Goal: Task Accomplishment & Management: Complete application form

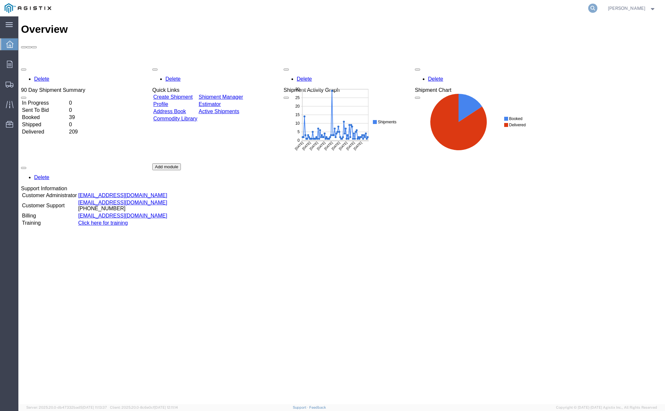
click at [597, 6] on icon at bounding box center [592, 8] width 9 height 9
drag, startPoint x: 496, startPoint y: 14, endPoint x: 487, endPoint y: 7, distance: 12.0
click at [496, 14] on input "search" at bounding box center [487, 8] width 199 height 16
paste input "56879993"
type input "56879993"
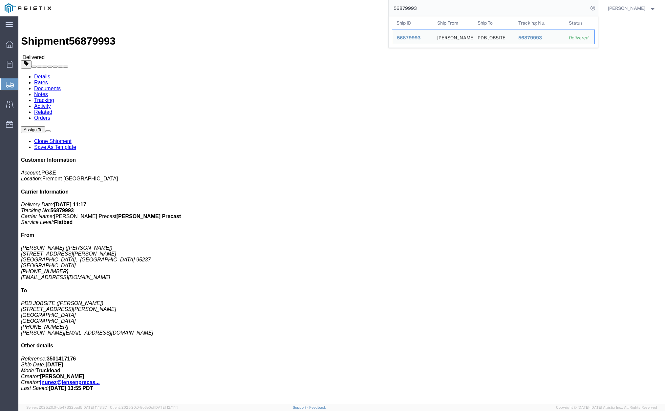
click link "Clone Shipment"
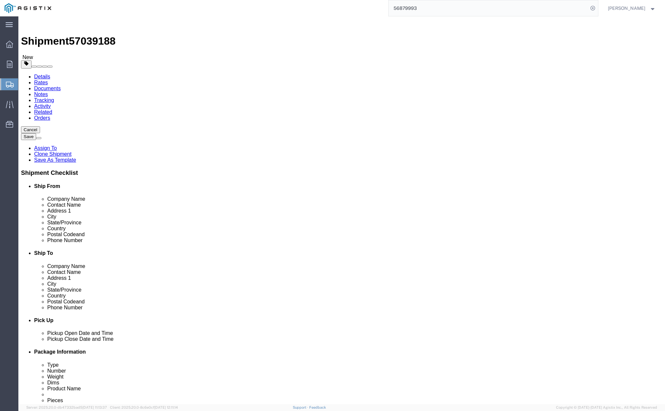
select select
click div "Customer Information"
click div "Customer Information Account Select [PERSON_NAME] PRECAST PG&E Location Select …"
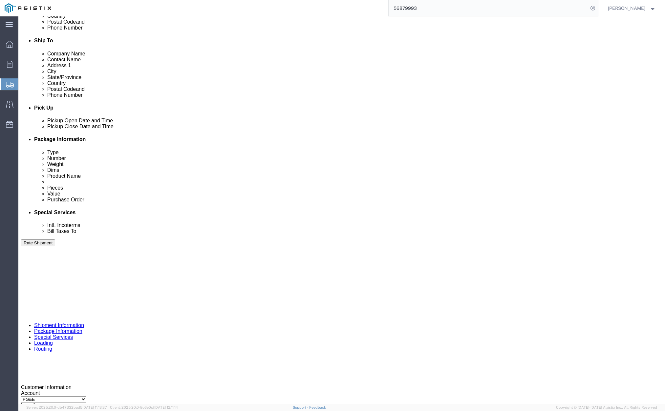
scroll to position [213, 0]
click div "[DATE] 1:13 PM"
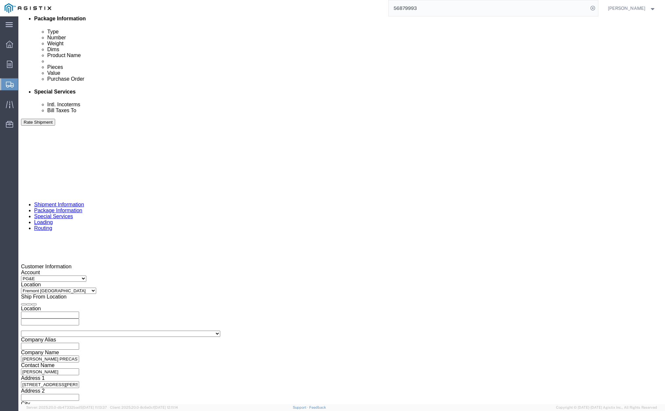
click button "Apply"
click div
click button "Apply"
click div
drag, startPoint x: 466, startPoint y: 284, endPoint x: 341, endPoint y: 271, distance: 125.0
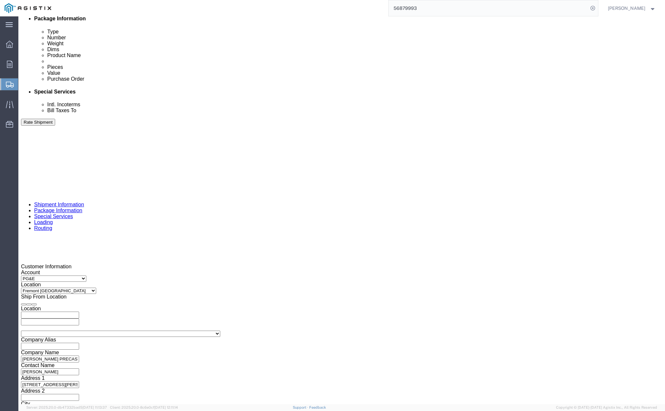
click button "Apply"
click input "410732"
type input "4"
paste input "414139"
type input "414139"
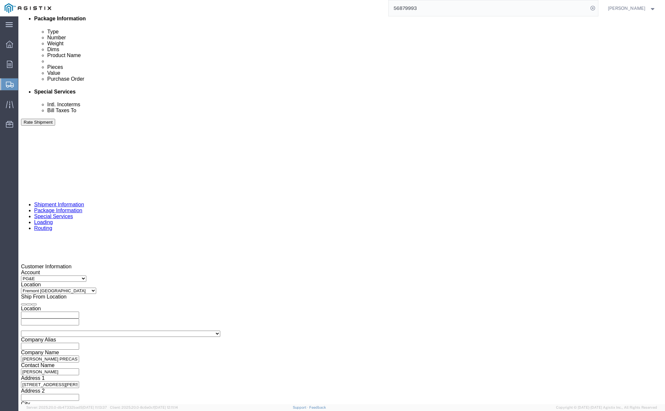
click input "text"
click div "Shipping Mode (Optional)"
click button "Continue"
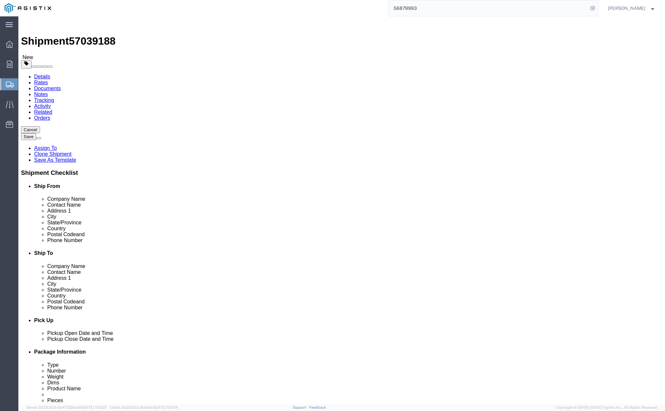
drag, startPoint x: 117, startPoint y: 165, endPoint x: 81, endPoint y: 164, distance: 36.1
click div "Weight 37500.00 Select kgs lbs Ship. t°"
type input "10000"
drag, startPoint x: 114, startPoint y: 154, endPoint x: 81, endPoint y: 151, distance: 32.6
click div "Dimensions Separate dimensions for each package, Length x Width x Height Length…"
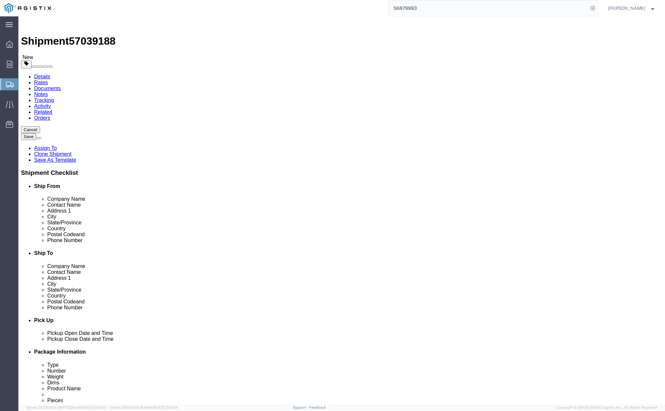
drag, startPoint x: 180, startPoint y: 156, endPoint x: 161, endPoint y: 155, distance: 19.4
click div "Length 54.00 x Width 102.00 x Height 72.00 Select cm ft in"
type input "10"
click dd "2.00 Each"
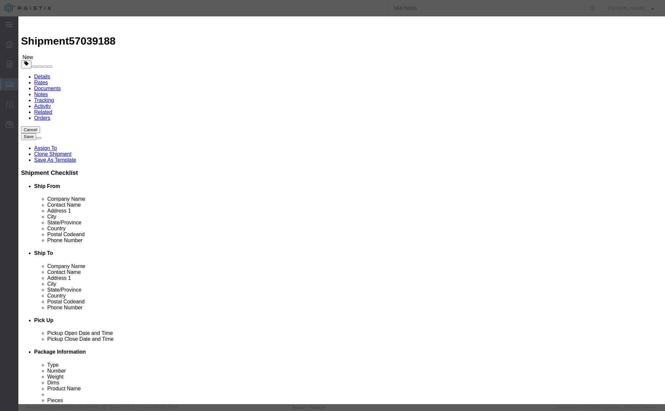
drag, startPoint x: 228, startPoint y: 48, endPoint x: 209, endPoint y: 44, distance: 19.1
click div "Commodity library Product Name # 7 SPLICE IVT ASSY Pieces 2.00 Select Bag Barre…"
type input "# 6 IVT / # 7 IVT / SPLICE"
drag, startPoint x: 225, startPoint y: 66, endPoint x: 203, endPoint y: 63, distance: 22.5
click div "Pieces 2.00 Select Bag Barrels 100Board Feet Bottle Box Blister Pack Carats Can…"
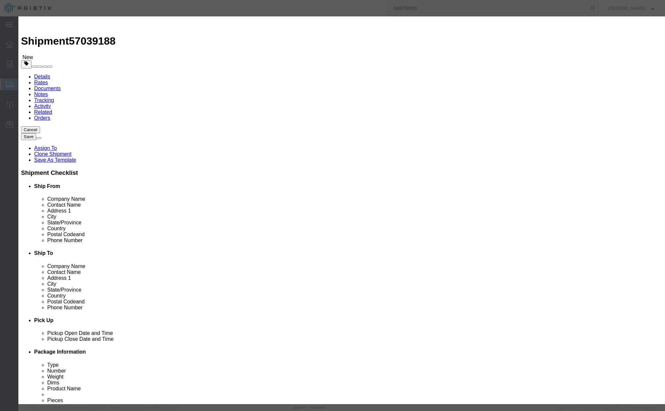
type input "5"
click input "( 04-3411 )"
type input "("
paste input "( 04-0642 ) : ( 04-1093 )"
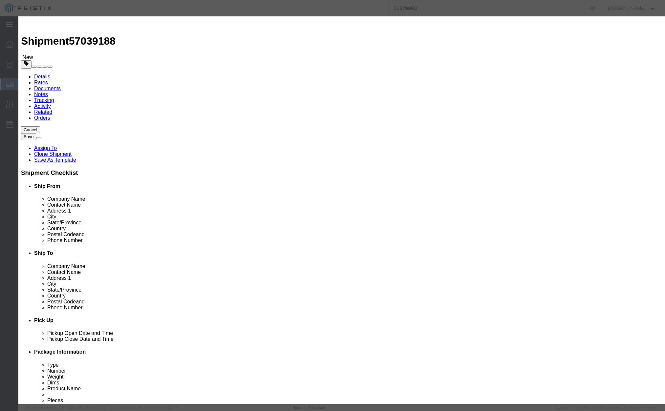
type input "( 04-0642 ) : ( 04-1093 )"
click button "Save & Close"
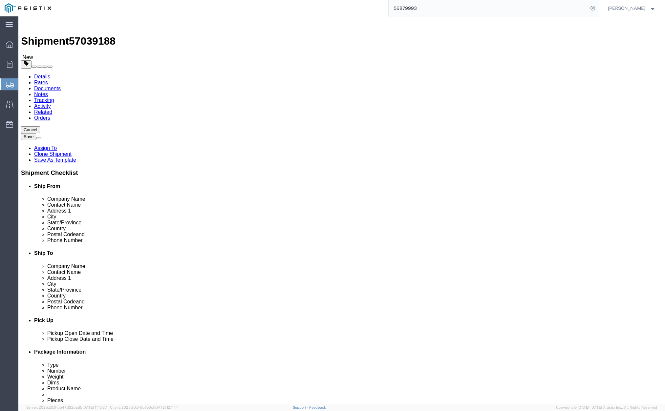
click button "Rate Shipment"
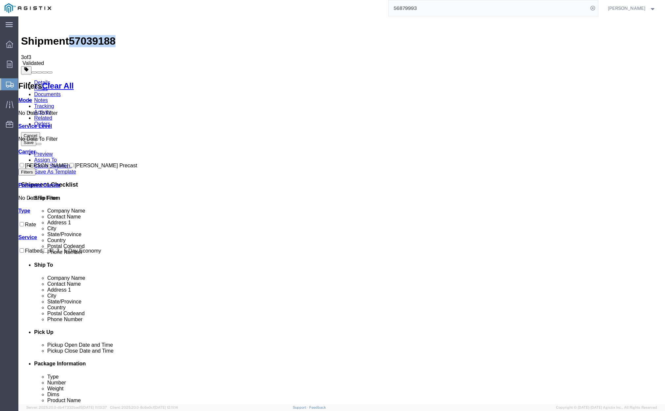
drag, startPoint x: 74, startPoint y: 26, endPoint x: 107, endPoint y: 23, distance: 33.3
click at [107, 35] on span "57039188" at bounding box center [92, 41] width 47 height 12
copy span "57039188"
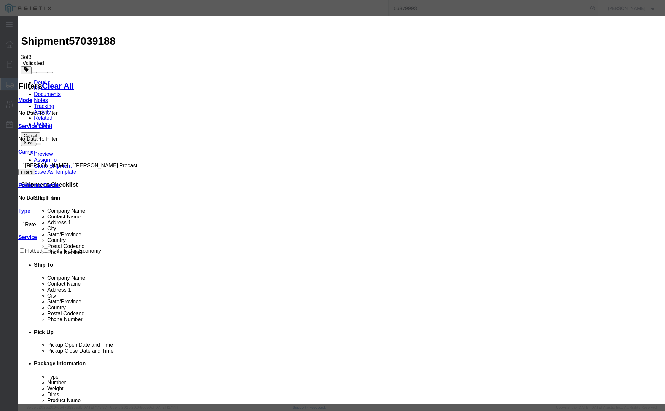
drag, startPoint x: 266, startPoint y: 61, endPoint x: 247, endPoint y: 60, distance: 18.7
type input "u"
paste input "57039188"
type input "57039188"
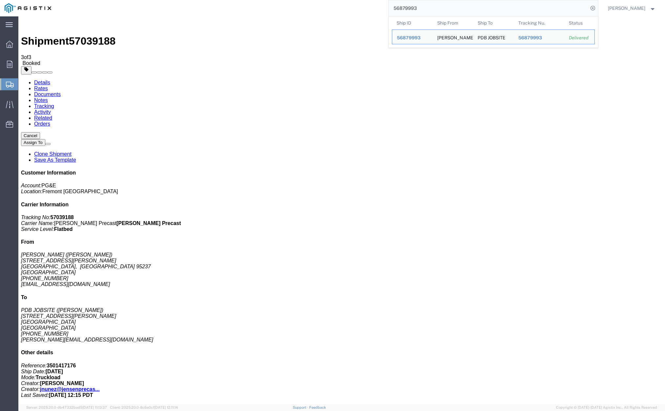
drag, startPoint x: 431, startPoint y: 14, endPoint x: 395, endPoint y: 9, distance: 36.1
click at [395, 9] on div "56879993 Ship ID Ship From Ship To Tracking Nu. Status Ship ID 56879993 Ship Fr…" at bounding box center [327, 8] width 542 height 16
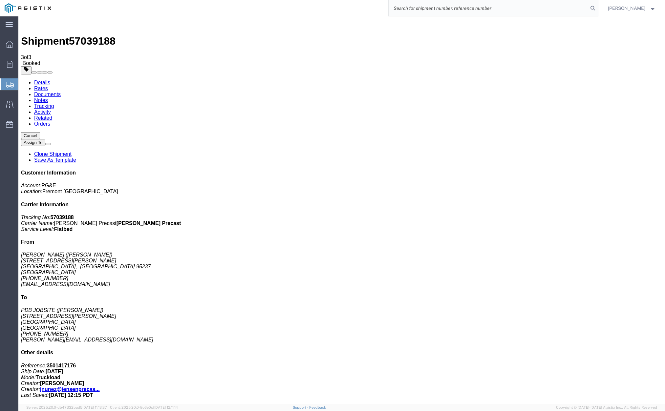
paste input "56879993"
type input "56879993"
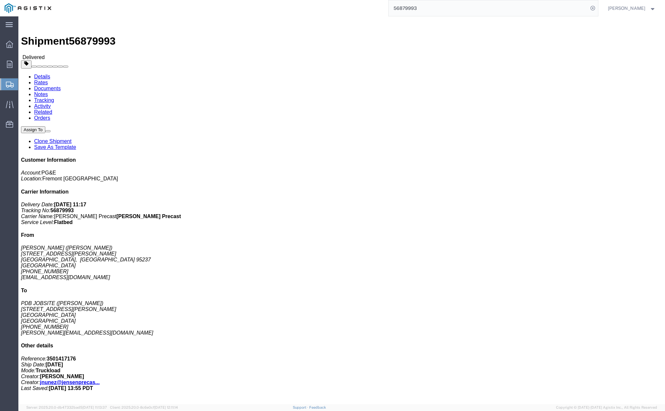
click link "Clone Shipment"
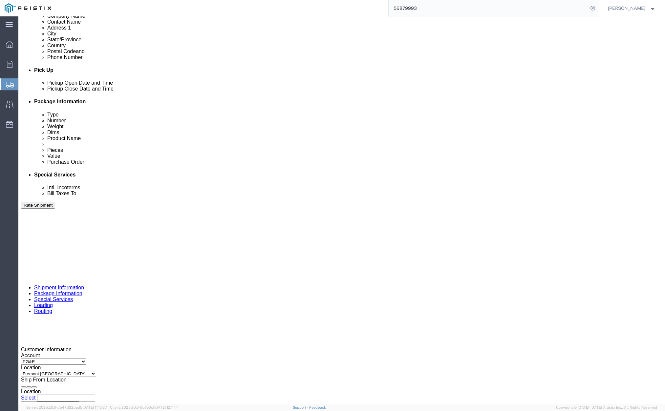
scroll to position [254, 0]
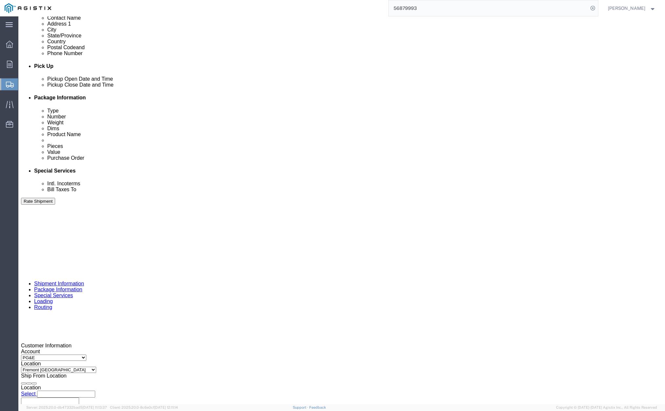
click div "[DATE] 1:17 PM"
click button "Apply"
click div
drag, startPoint x: 344, startPoint y: 362, endPoint x: 368, endPoint y: 322, distance: 46.9
click button "Apply"
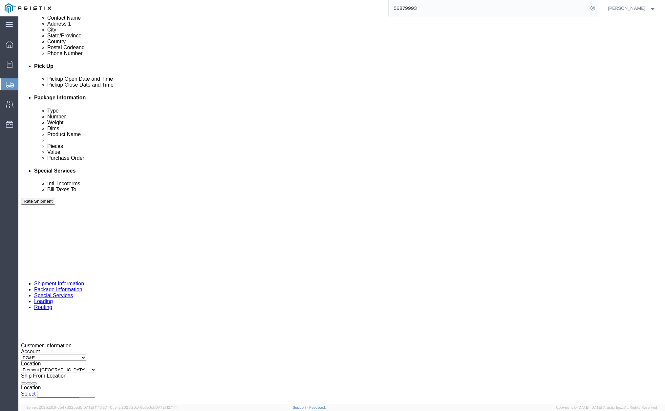
click div
click button "Apply"
click input "410732"
type input "4"
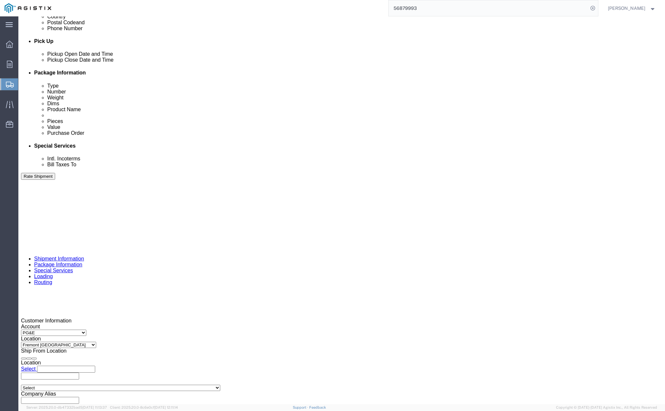
scroll to position [333, 0]
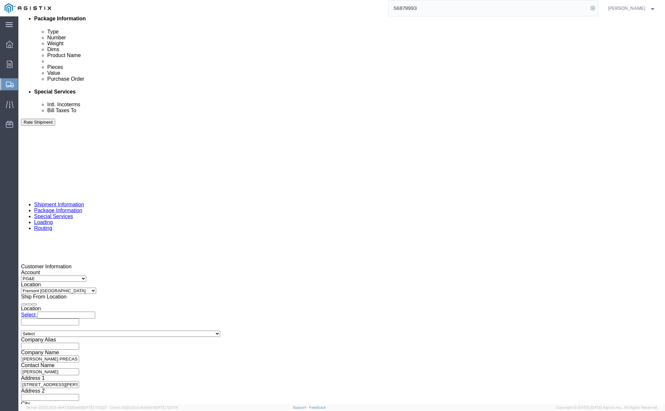
type input "414138"
click button "Continue"
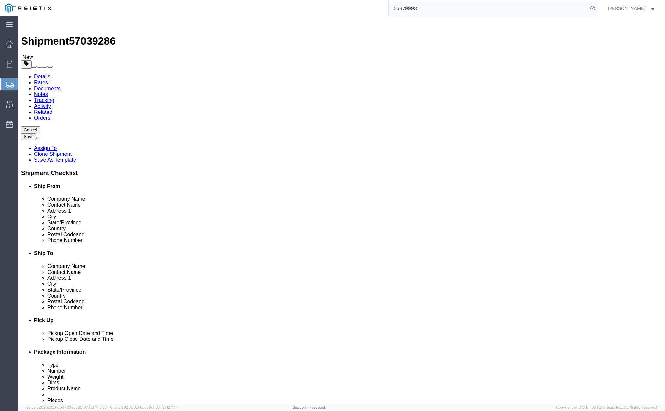
click dd "2.00 Each"
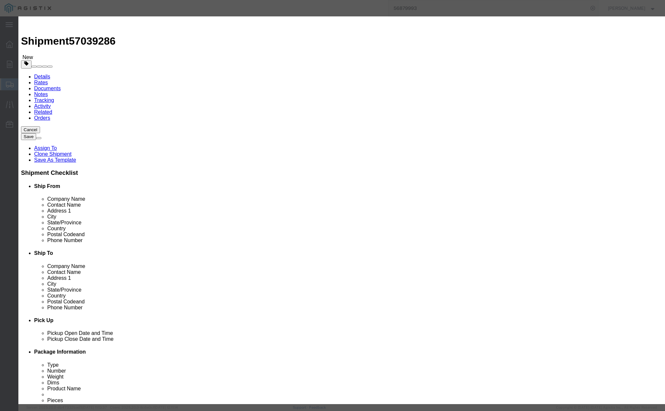
click icon "button"
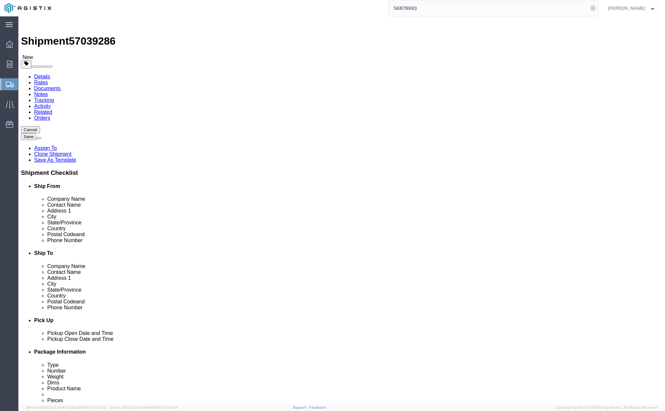
click button "Rate Shipment"
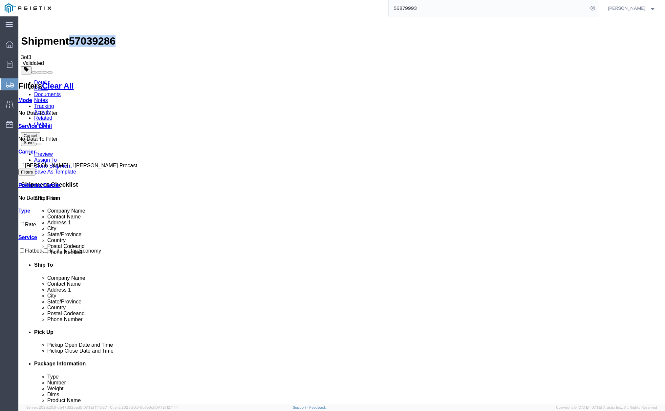
drag, startPoint x: 73, startPoint y: 23, endPoint x: 108, endPoint y: 24, distance: 35.8
click at [108, 24] on div "Shipment 57039286 3 of 3 Validated" at bounding box center [341, 42] width 641 height 47
copy span "57039286"
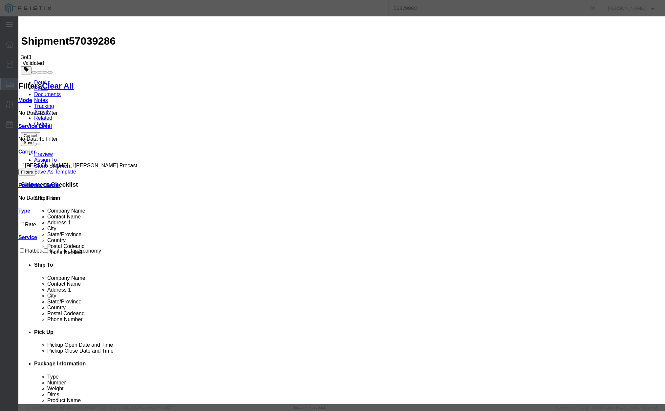
drag, startPoint x: 263, startPoint y: 60, endPoint x: 232, endPoint y: 57, distance: 31.7
paste input "57039286"
type input "57039286"
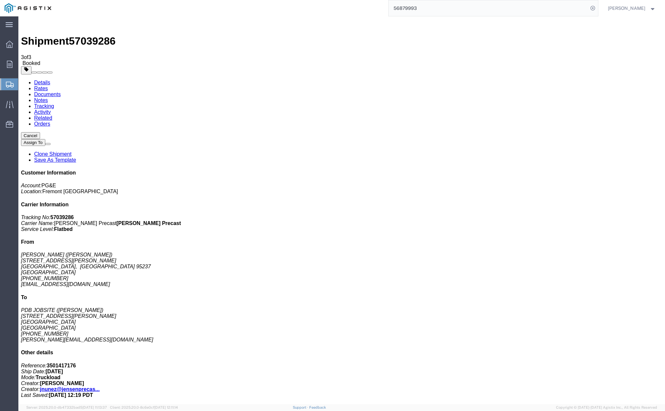
click at [435, 66] on div at bounding box center [341, 70] width 641 height 8
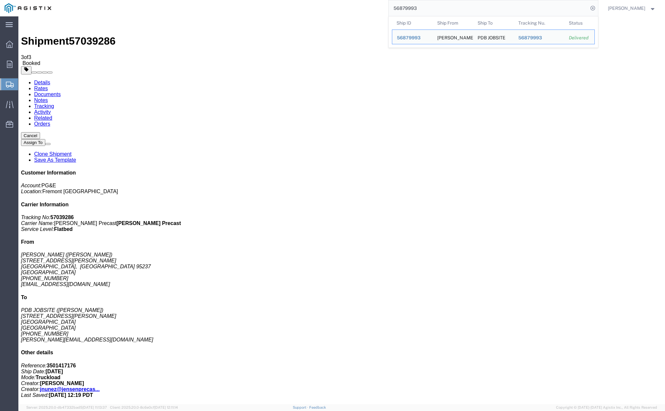
click at [429, 9] on input "56879993" at bounding box center [487, 8] width 199 height 16
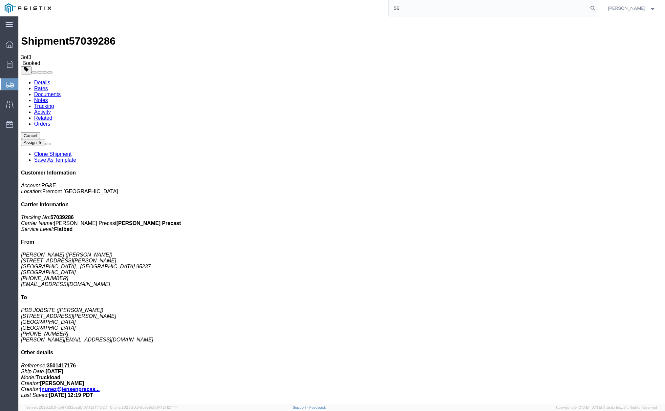
type input "5"
paste input "56880057"
click at [402, 9] on input "56880057" at bounding box center [487, 8] width 199 height 16
type input "56880057"
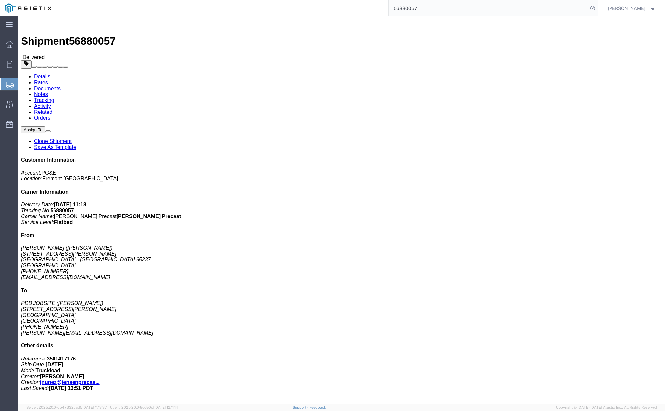
click link "Clone Shipment"
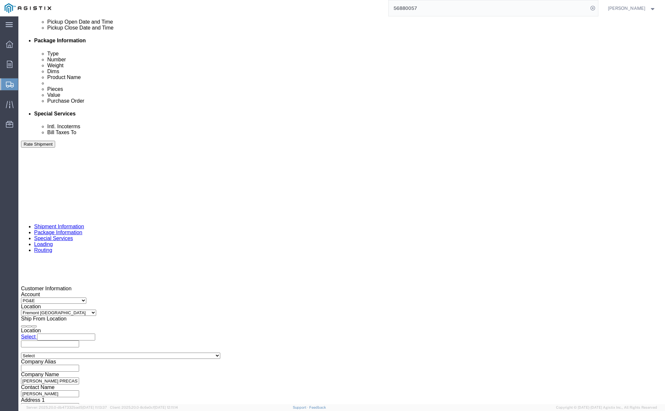
scroll to position [312, 0]
click div "[DATE] 1:19 PM"
click button "Apply"
click div
click button "Apply"
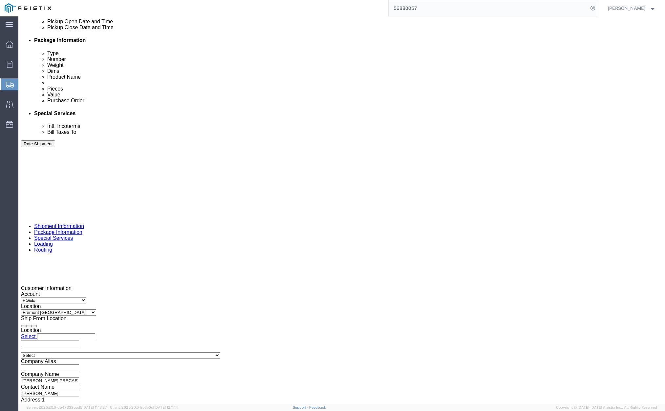
click div
click button "Apply"
click input "410735"
type input "4"
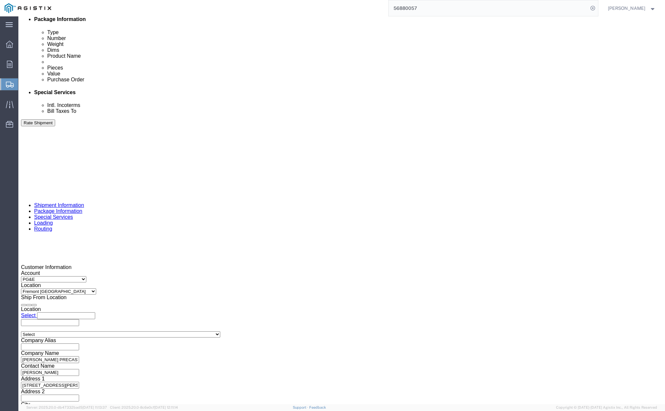
scroll to position [333, 0]
type input "414155"
click button "Continue"
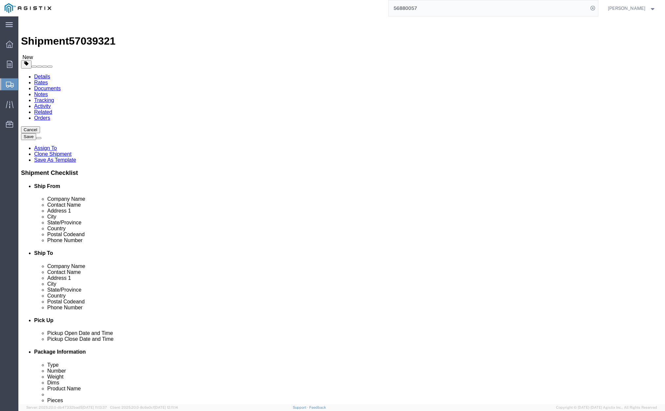
click button "Rate Shipment"
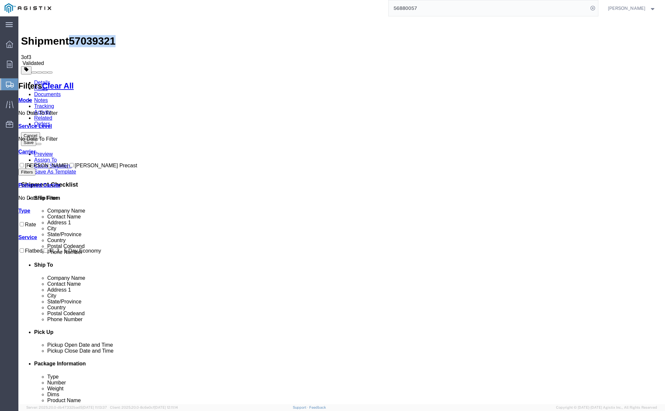
drag, startPoint x: 73, startPoint y: 24, endPoint x: 107, endPoint y: 25, distance: 33.1
click at [107, 35] on span "57039321" at bounding box center [92, 41] width 47 height 12
copy span "57039321"
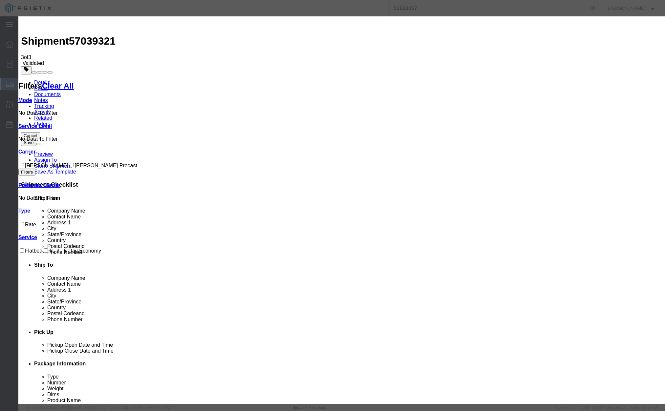
drag, startPoint x: 266, startPoint y: 60, endPoint x: 243, endPoint y: 61, distance: 23.0
paste input "57039321"
type input "57039321"
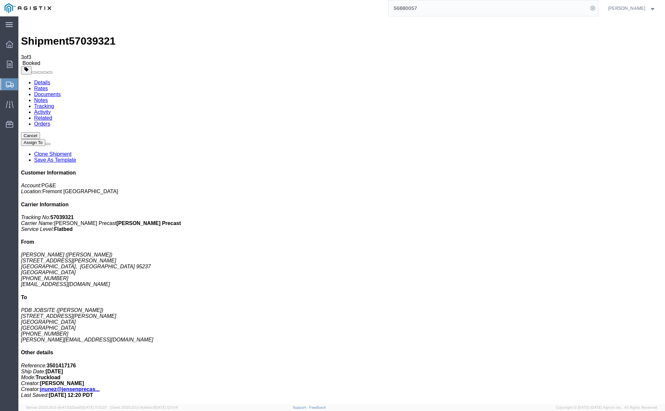
click at [0, 0] on span "Create Shipment" at bounding box center [0, 0] width 0 height 0
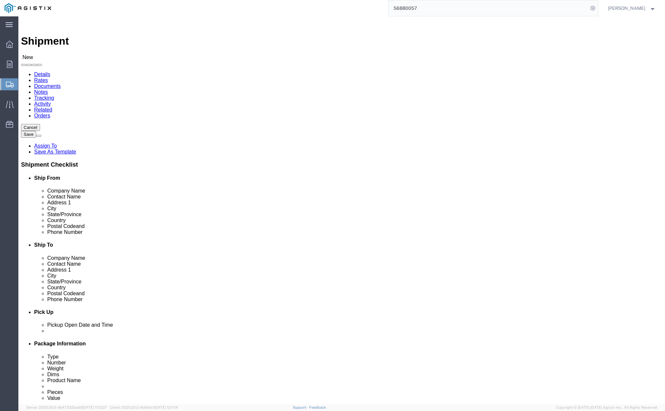
click label "Location"
click select "Select [PERSON_NAME] PRECAST PG&E"
select select "9596"
click select "Select [PERSON_NAME] PRECAST PG&E"
click select "Select"
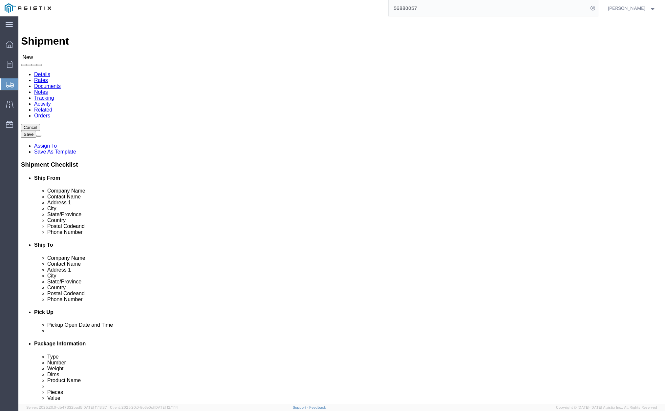
select select
select select "19740"
click select "Select All Others [GEOGRAPHIC_DATA] [GEOGRAPHIC_DATA] [GEOGRAPHIC_DATA] [GEOGRA…"
click input "text"
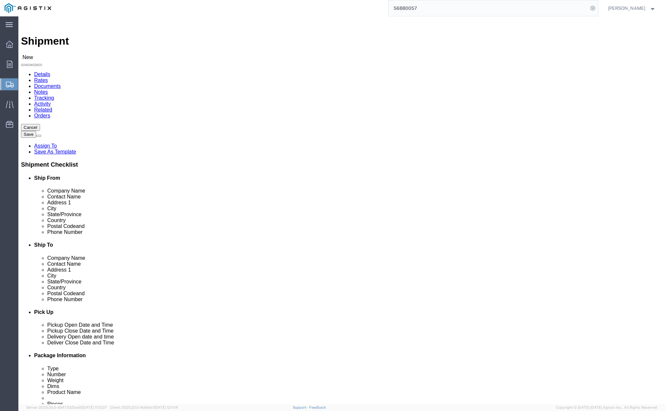
type input "[PERSON_NAME]"
click p "- [PERSON_NAME] PRECAST - ([PERSON_NAME]) [STREET_ADDRESS][PERSON_NAME]"
select select "CA"
type input "[PERSON_NAME]"
click input "text"
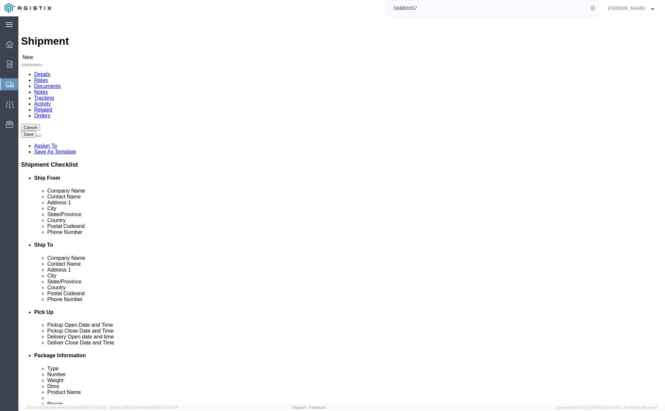
click input "text"
type input "MGE Jobsite"
click div "Company Alias"
click input "text"
type input "[PERSON_NAME]"
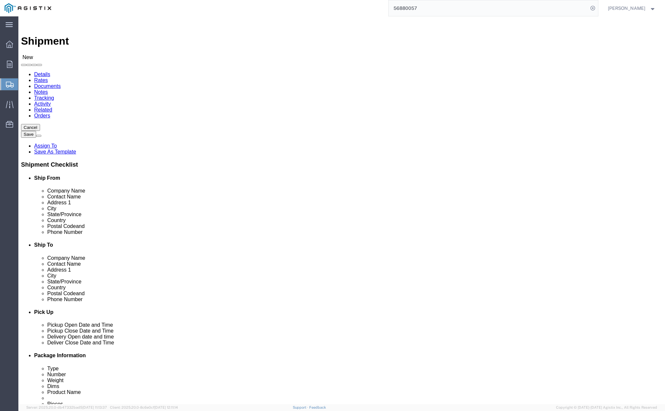
click input "text"
paste input "[STREET_ADDRESS]"
type input "[STREET_ADDRESS]"
click input "text"
type input "[GEOGRAPHIC_DATA][PERSON_NAME]"
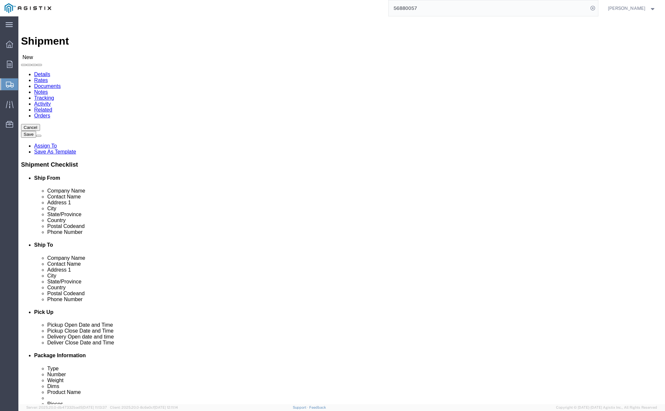
drag, startPoint x: 360, startPoint y: 264, endPoint x: 366, endPoint y: 265, distance: 6.4
click input "Postal Code"
type input "95148"
click div "City [GEOGRAPHIC_DATA][PERSON_NAME] [GEOGRAPHIC_DATA][PERSON_NAME]"
click input "text"
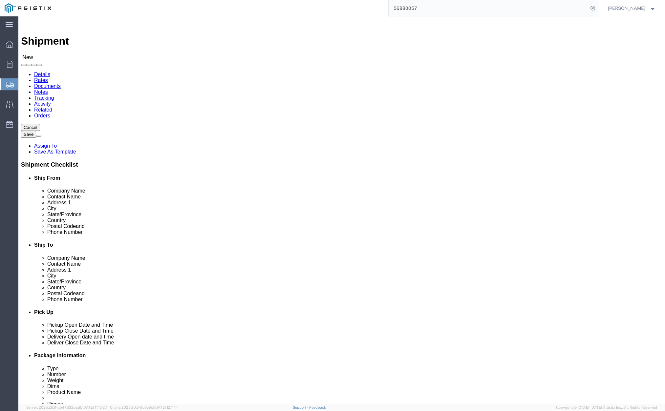
paste input "(805-610-8996)"
type input "(805-610-8996)"
click input "text"
paste input "[EMAIL_ADDRESS][DOMAIN_NAME]"
type input "[EMAIL_ADDRESS][DOMAIN_NAME]"
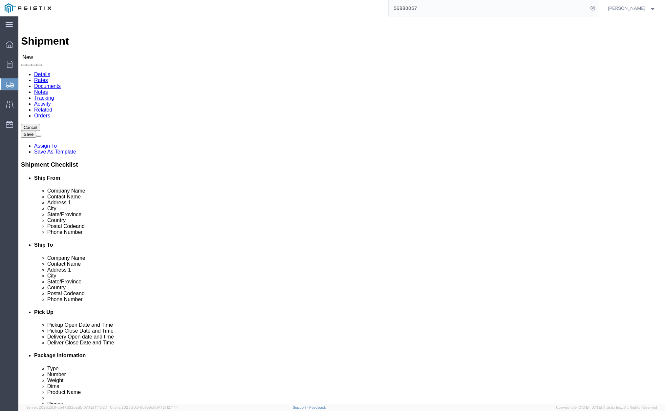
click label
click input "checkbox"
checkbox input "false"
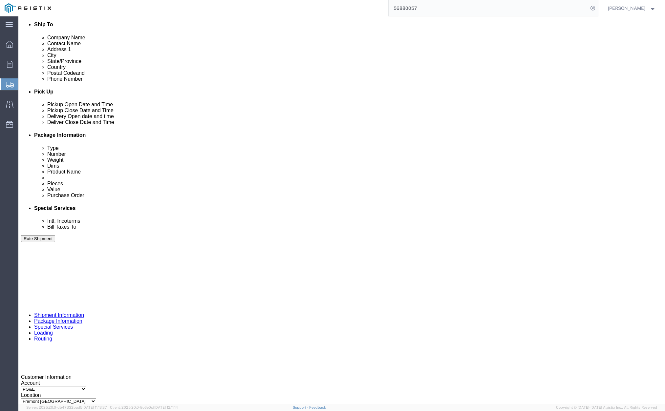
scroll to position [238, 0]
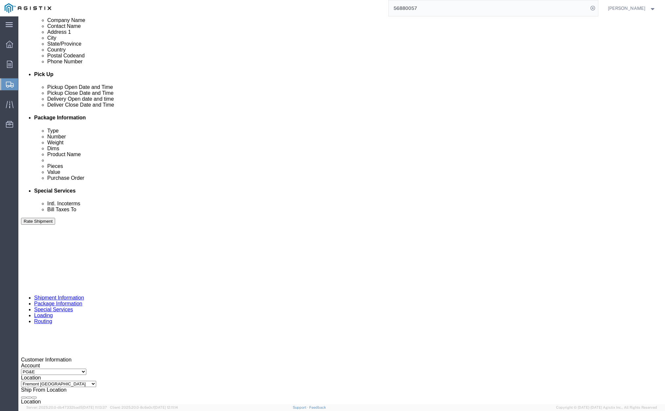
click div "[DATE] 1:00 PM"
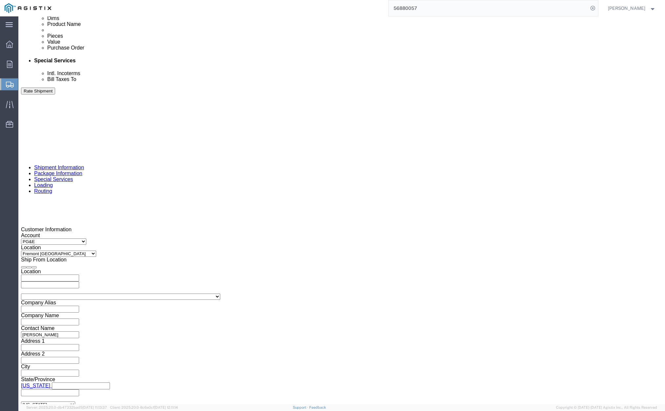
click button "Apply"
click div
click button "Apply"
click div
click button "Apply"
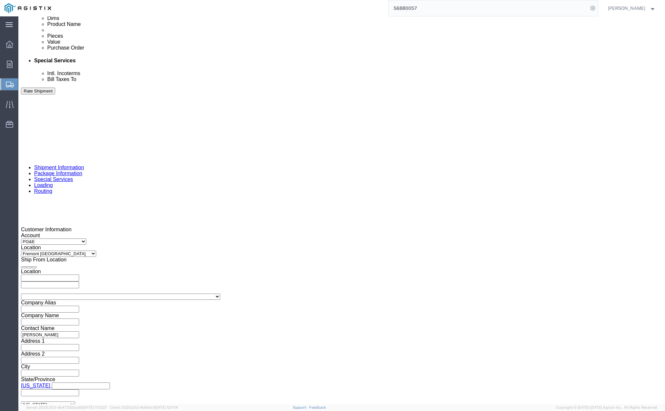
click input "text"
paste input "3501416953"
type input "3501416953"
click select "Select Account Type Activity ID Airline Appointment Number ASN Batch Request # …"
select select "CUSTREF"
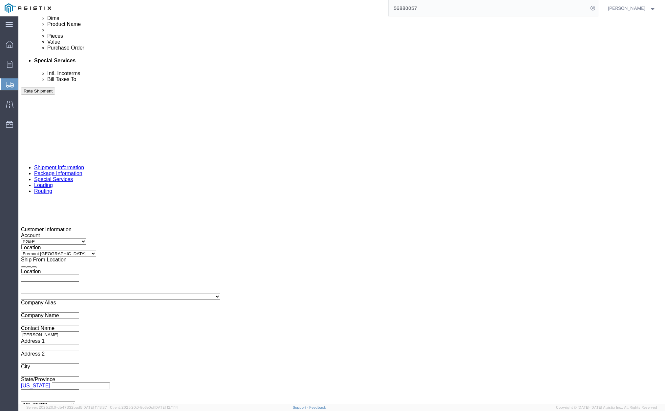
click select "Select Account Type Activity ID Airline Appointment Number ASN Batch Request # …"
drag, startPoint x: 272, startPoint y: 230, endPoint x: 274, endPoint y: 227, distance: 3.5
click input "text"
type input "414308"
click select "Select Air Less than Truckload Multi-Leg Ocean Freight Rail Small Parcel Truckl…"
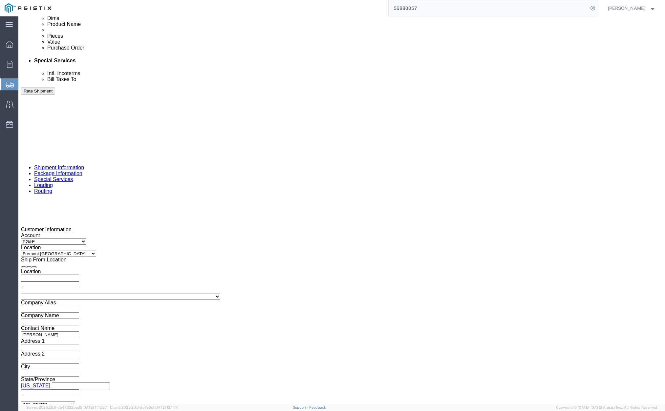
select select "TL"
click select "Select Air Less than Truckload Multi-Leg Ocean Freight Rail Small Parcel Truckl…"
click select "Select 1-Ton (PSS) 10 Wheel 10 Yard Dump Truck 20 Yard Dump Truck Bobtail Botto…"
select select "FLBD"
click select "Select 1-Ton (PSS) 10 Wheel 10 Yard Dump Truck 20 Yard Dump Truck Bobtail Botto…"
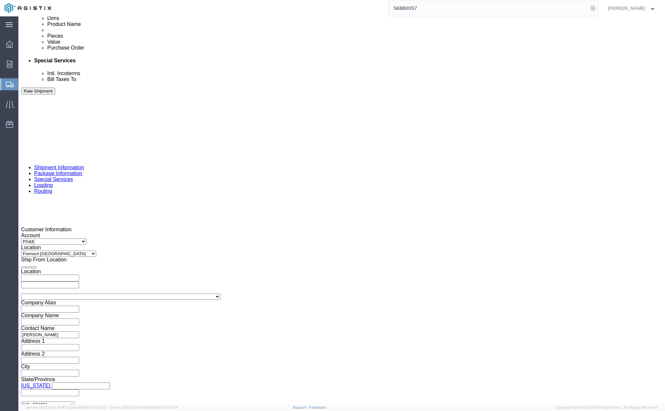
click button "Continue"
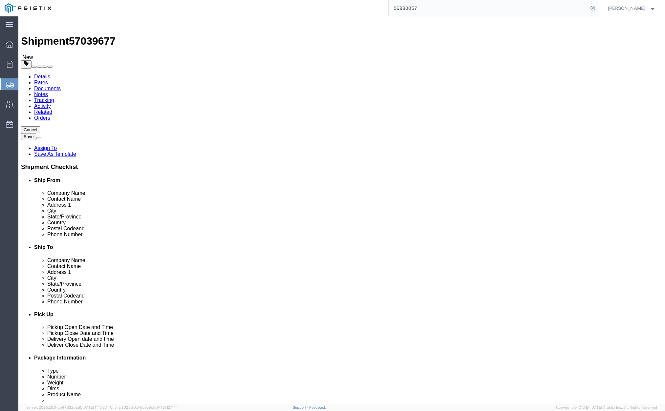
click div "Shipment 57039677 New Details Rates Documents Notes Tracking Activity Related O…"
drag, startPoint x: 160, startPoint y: 114, endPoint x: 160, endPoint y: 118, distance: 4.3
click select "Select Bulk Bundle(s) Cardboard Box(es) Carton(s) Crate(s) Drum(s) (Fiberboard)…"
select select "PSNS"
click select "Select Bulk Bundle(s) Cardboard Box(es) Carton(s) Crate(s) Drum(s) (Fiberboard)…"
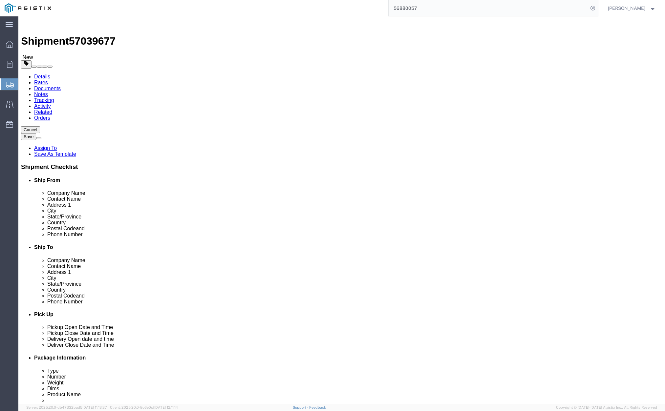
click input "text"
type input "36"
type input "60"
type input "42"
drag, startPoint x: 110, startPoint y: 166, endPoint x: 43, endPoint y: 162, distance: 66.4
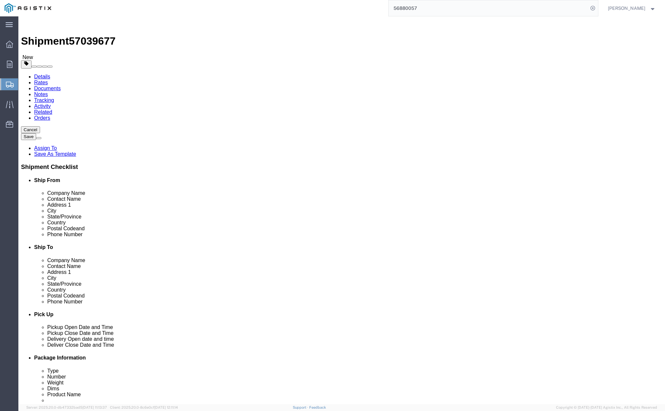
click div "Weight 0.00 Select kgs lbs Ship. t°"
type input "5500"
click link "Add Content"
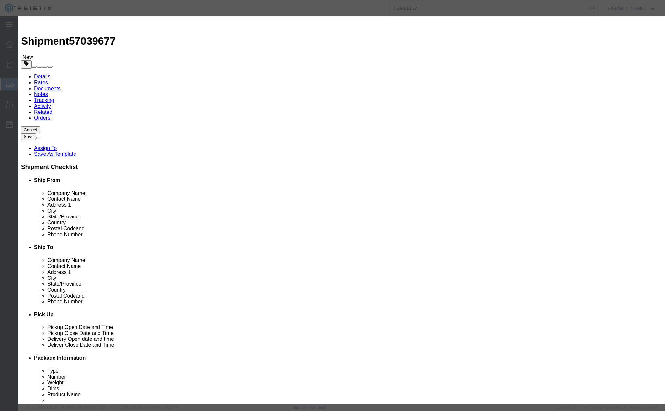
click input "text"
type input "# 5 SPLICE IVT"
click input "0"
type input "1"
click input "text"
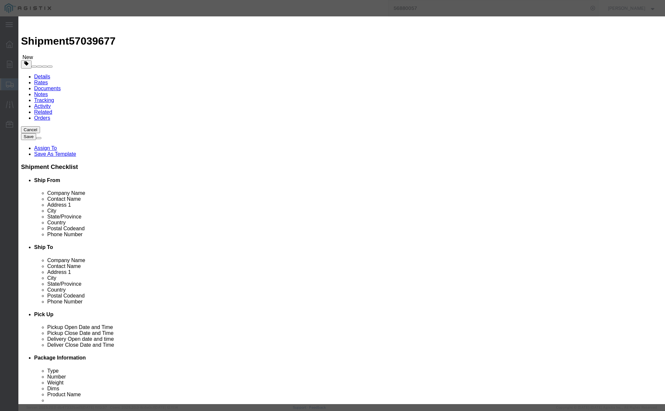
type input "1"
click input "text"
type input "( 02-5601 )"
click button "Save & Close"
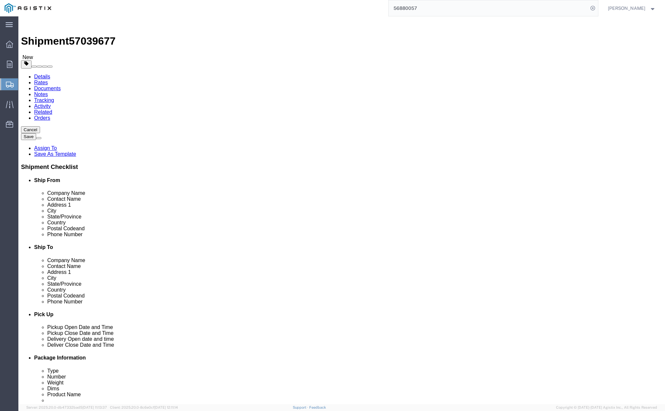
click button "Rate Shipment"
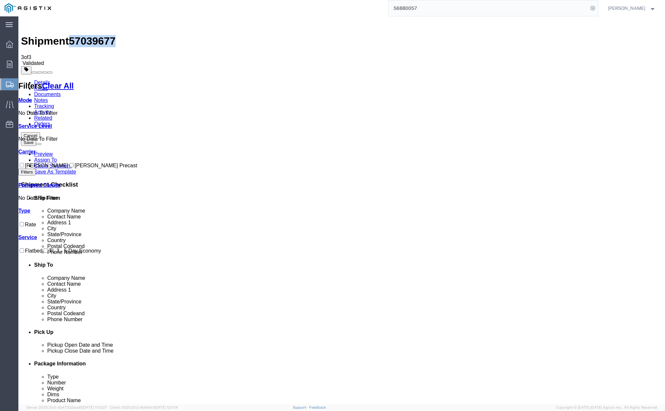
drag, startPoint x: 74, startPoint y: 23, endPoint x: 106, endPoint y: 23, distance: 32.2
click at [108, 35] on span "57039677" at bounding box center [92, 41] width 47 height 12
copy span "57039677"
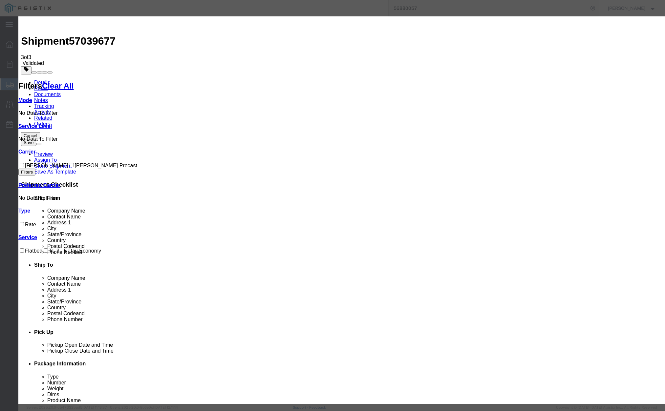
drag, startPoint x: 241, startPoint y: 61, endPoint x: 261, endPoint y: 61, distance: 19.4
drag, startPoint x: 268, startPoint y: 61, endPoint x: 244, endPoint y: 63, distance: 24.0
paste input "57039677"
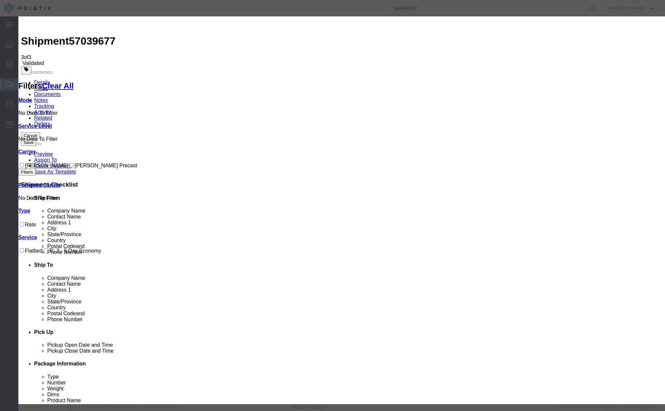
type input "57039677"
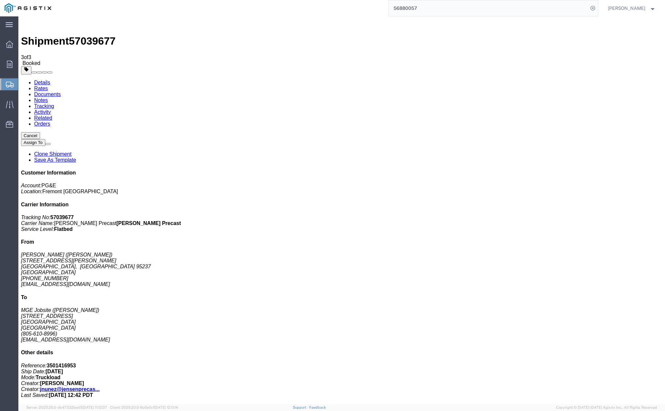
click at [496, 8] on input "56880057" at bounding box center [487, 8] width 199 height 16
type input "5"
paste input "56705998"
type input "56705998"
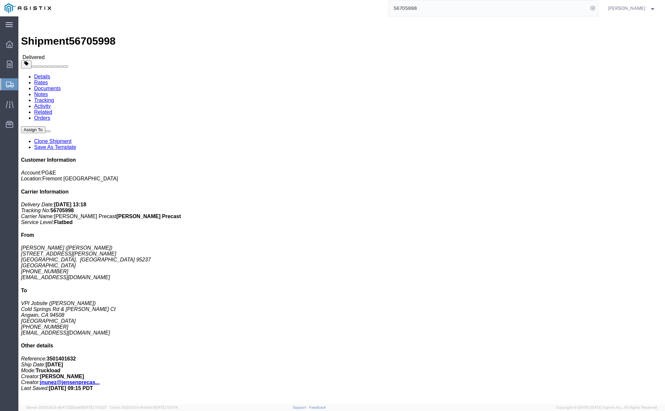
click link "Clone Shipment"
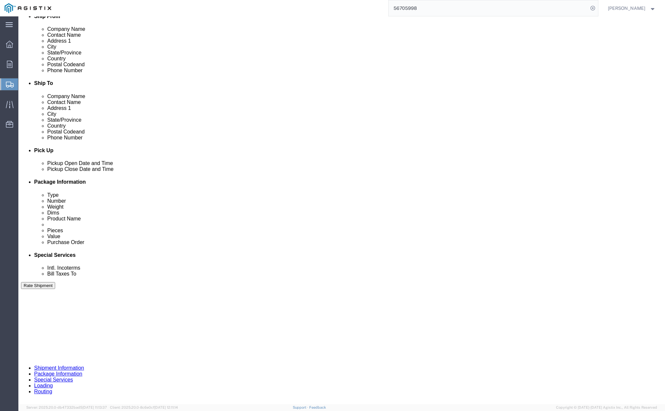
scroll to position [271, 0]
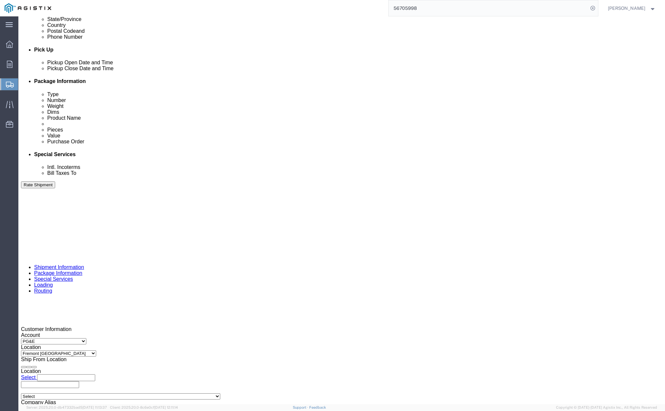
click div "Customer Information Account Select [PERSON_NAME] PRECAST PG&E Location Select …"
click div "[DATE] 2:00 PM"
click button "Apply"
click div
click button "Apply"
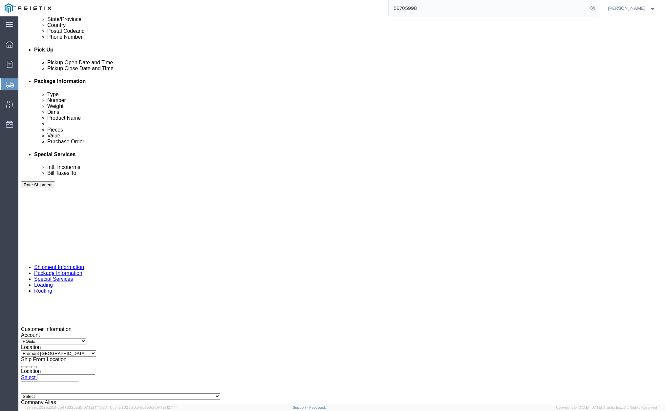
click div
click button "Apply"
click input "406532"
type input "4"
click input "text"
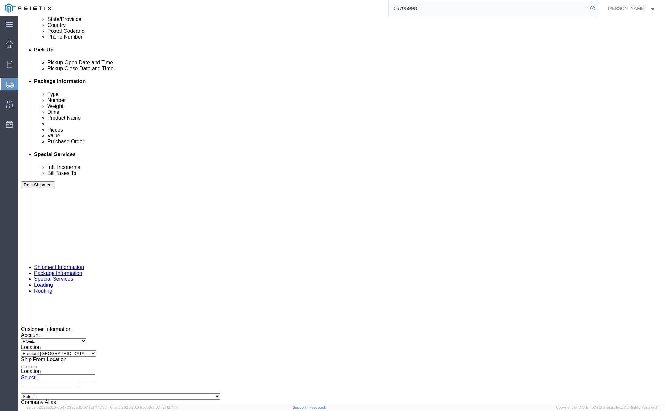
type input "414316"
click button "button"
click icon "button"
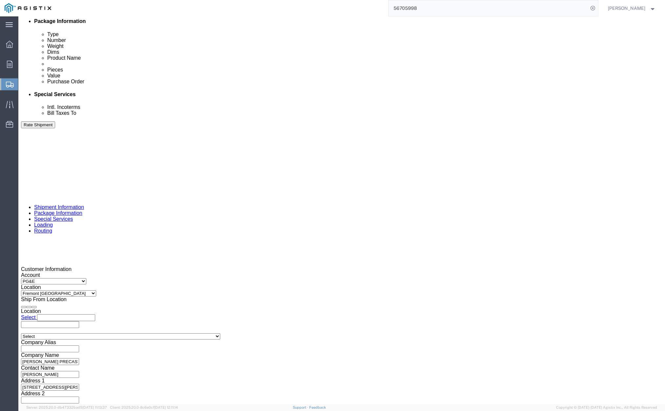
scroll to position [333, 0]
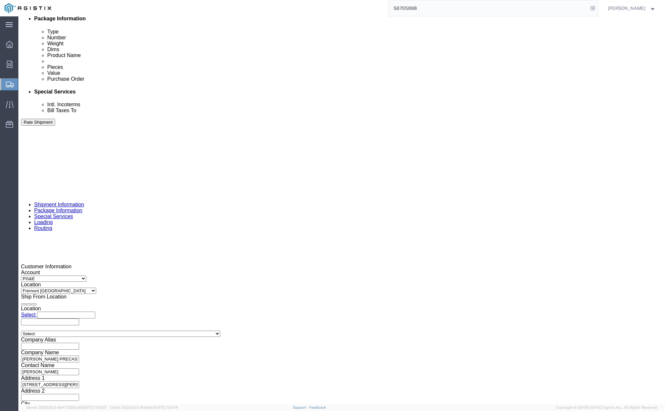
click button "Continue"
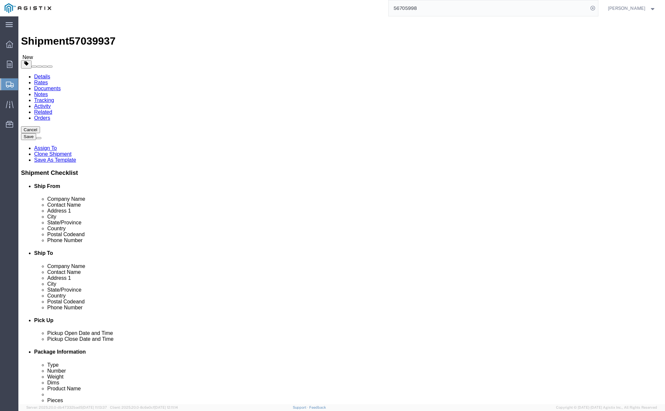
drag, startPoint x: 113, startPoint y: 153, endPoint x: 72, endPoint y: 149, distance: 40.5
click div "Dimensions Length 48.00 x Width 78.00 x Height 60.00 Select cm ft in"
type input "54"
type input "102"
type input "72"
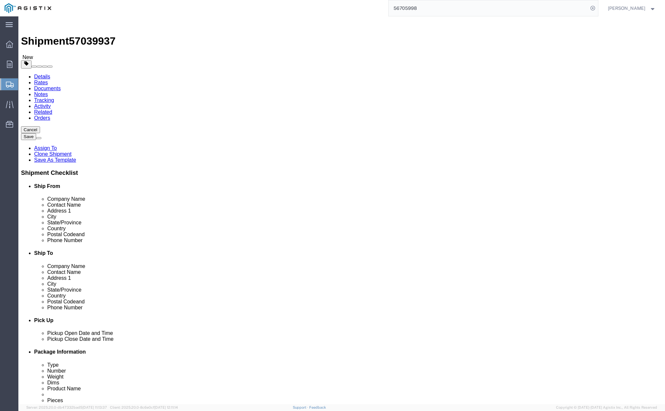
drag, startPoint x: 118, startPoint y: 165, endPoint x: 56, endPoint y: 166, distance: 62.3
click div "Weight 12500.00 Select kgs lbs Ship. t°"
type input "17500"
click dd "1.00 Each"
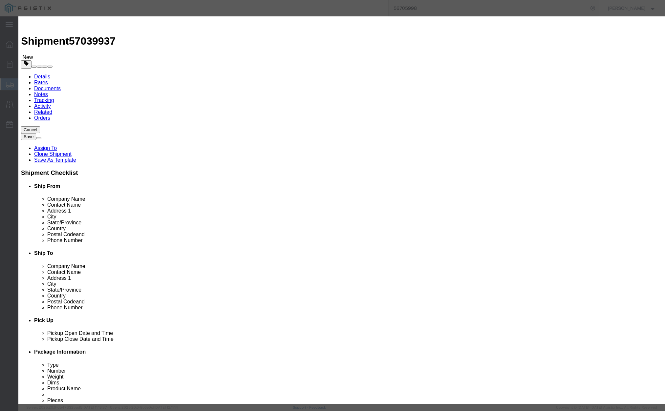
drag, startPoint x: 251, startPoint y: 50, endPoint x: 141, endPoint y: 43, distance: 109.8
click div "Commodity library Product Name # 6 TRANS FVT ASSY Pieces 1.00 Select Bag Barrel…"
type input "$"
type input "# 7 SPLICE IVT ASSY"
click input "( 04-1493 )"
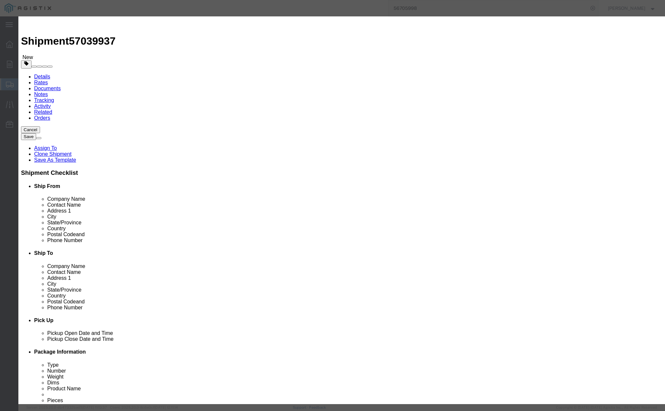
type input "( 04-3411 )"
click button "Save & Close"
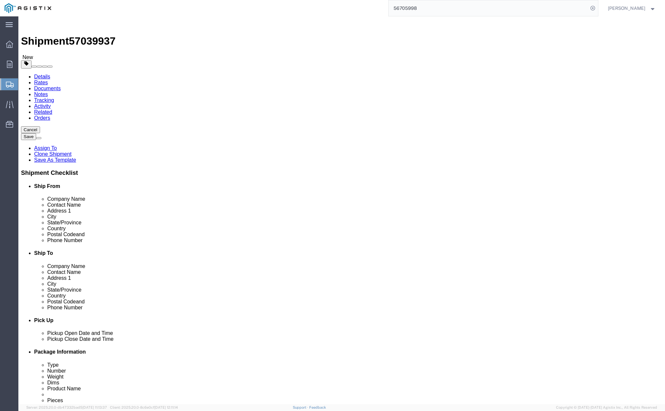
click button "Rate Shipment"
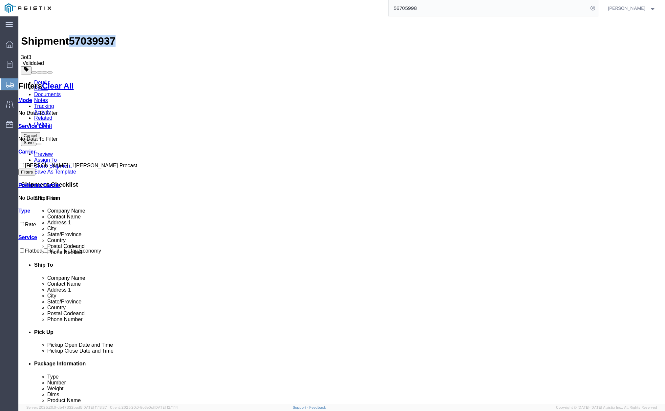
drag, startPoint x: 73, startPoint y: 25, endPoint x: 105, endPoint y: 25, distance: 31.5
click at [106, 35] on span "57039937" at bounding box center [92, 41] width 47 height 12
copy span "57039937"
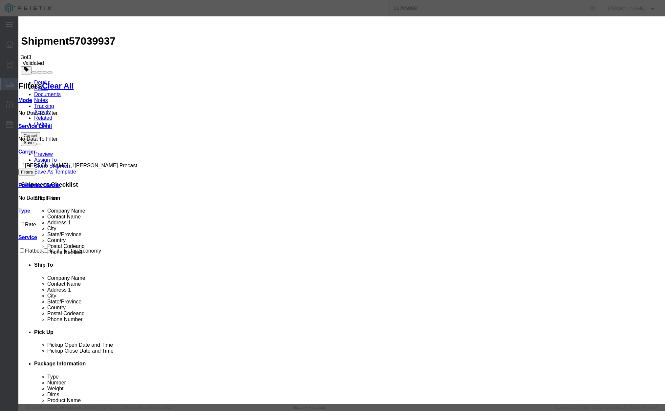
drag, startPoint x: 256, startPoint y: 56, endPoint x: 249, endPoint y: 60, distance: 7.6
paste input "57039937"
type input "57039937"
